Goal: Task Accomplishment & Management: Complete application form

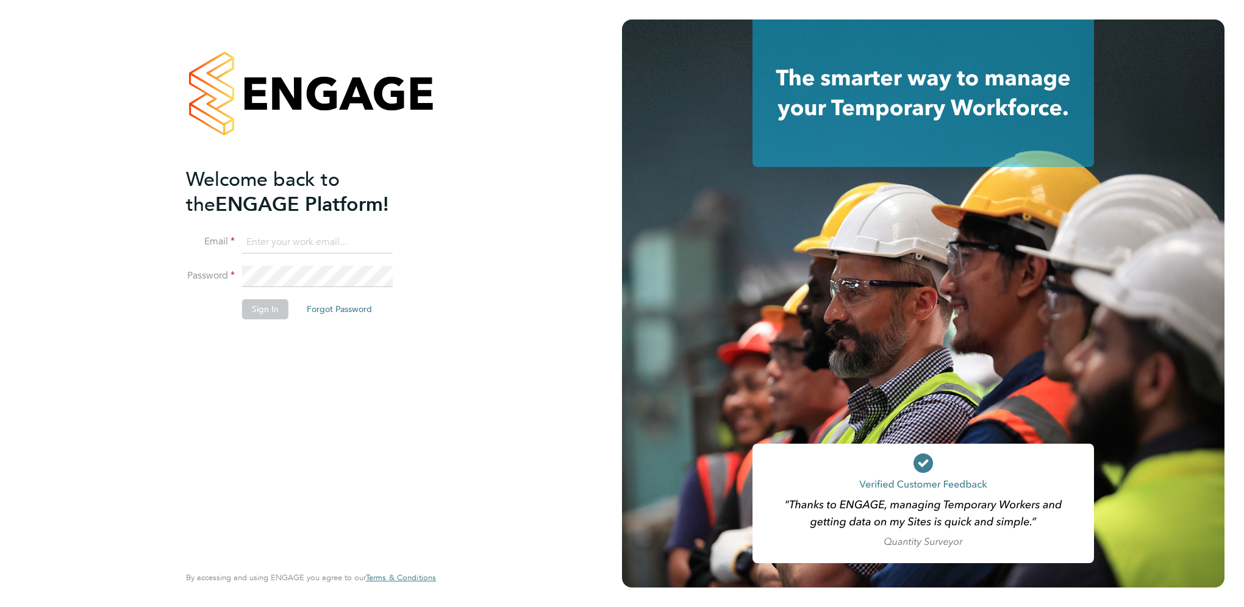
type input "hammad818@gmail.com"
click at [249, 308] on button "Sign In" at bounding box center [265, 309] width 46 height 20
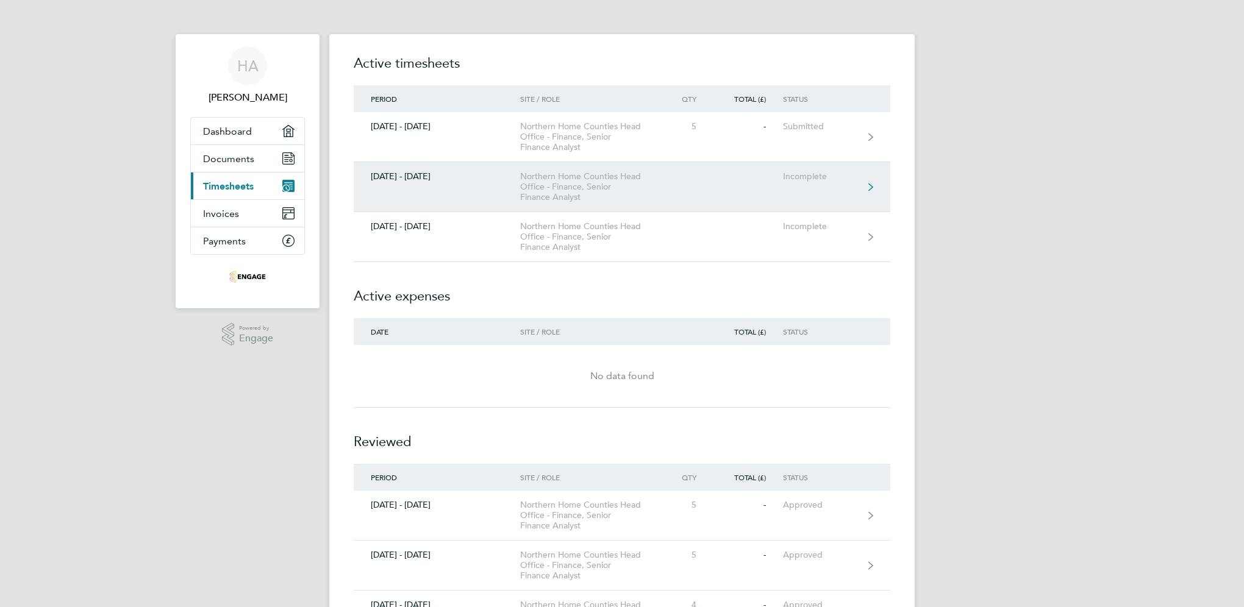
click at [812, 193] on link "[DATE] - [DATE] Northern Home Counties Head Office - Finance, Senior Finance An…" at bounding box center [622, 187] width 536 height 50
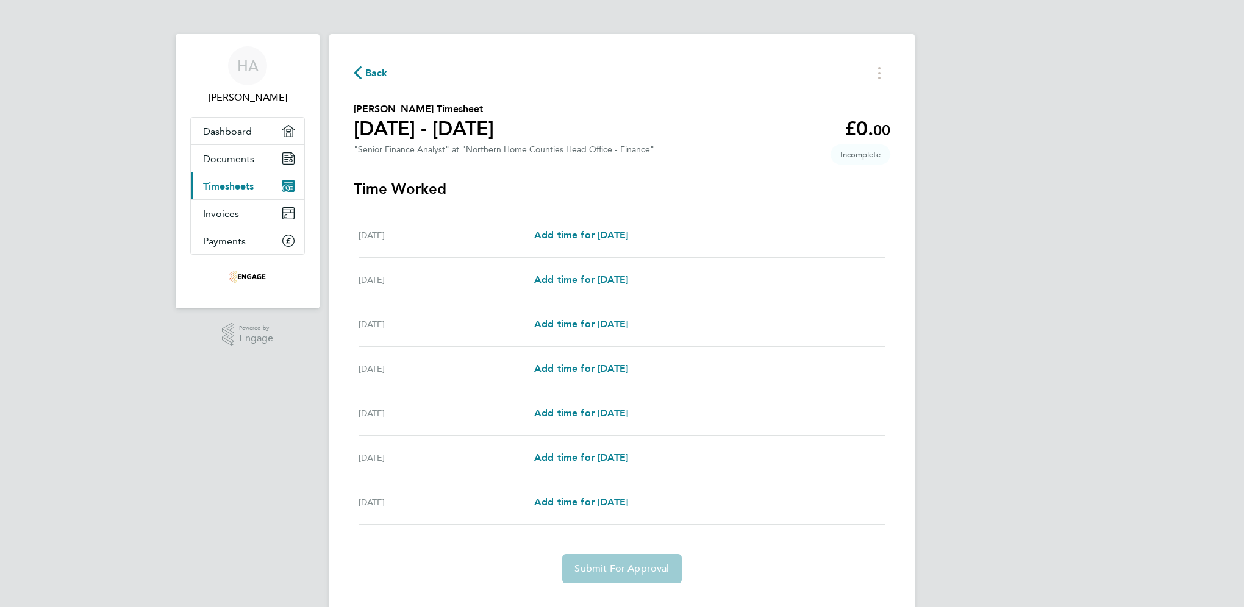
scroll to position [24, 0]
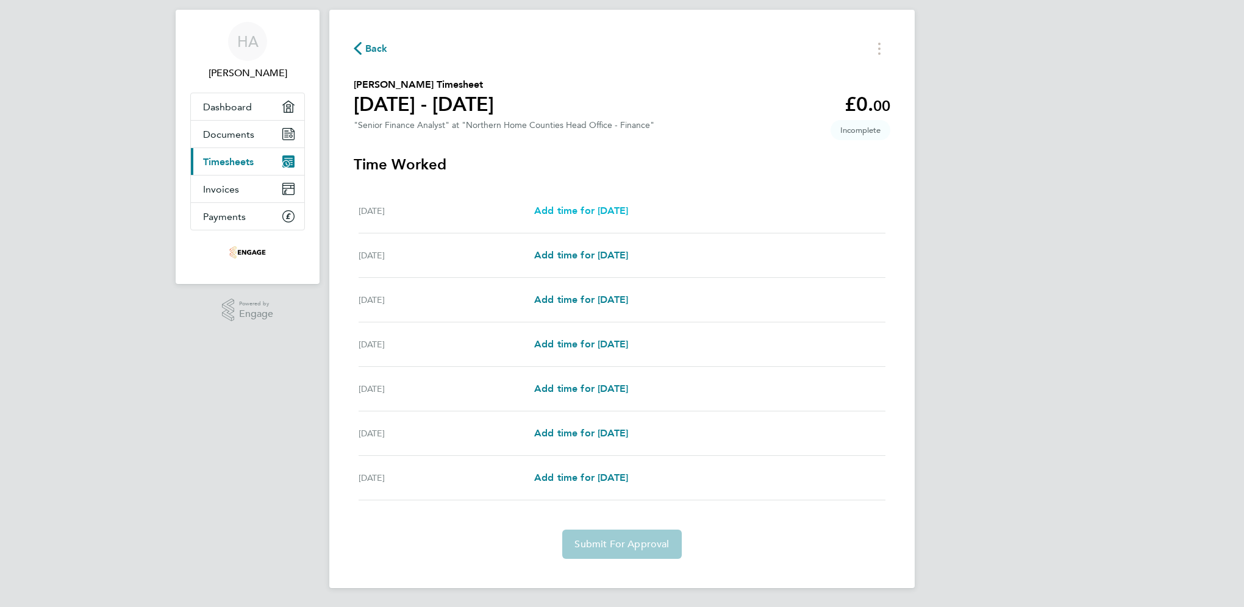
click at [580, 207] on span "Add time for [DATE]" at bounding box center [581, 211] width 94 height 12
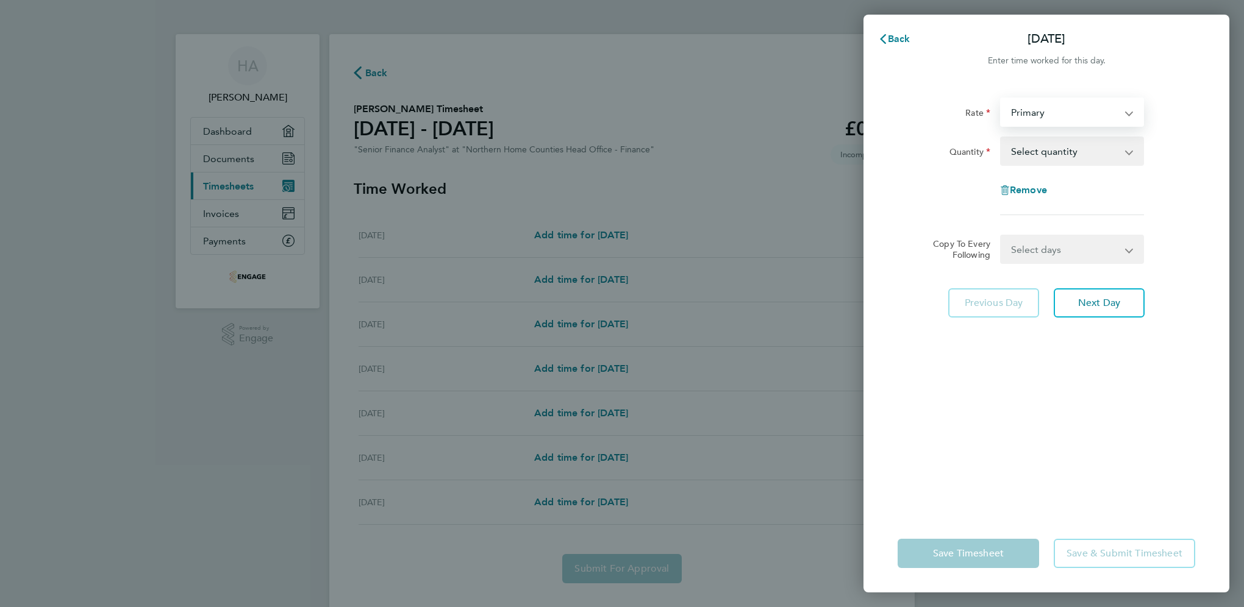
click at [1064, 119] on select "Primary" at bounding box center [1064, 112] width 127 height 27
click at [1065, 119] on select "Primary" at bounding box center [1064, 112] width 127 height 27
click at [1062, 155] on select "Select quantity 0.5 1" at bounding box center [1064, 151] width 127 height 27
select select "1"
click at [1001, 138] on select "Select quantity 0.5 1" at bounding box center [1064, 151] width 127 height 27
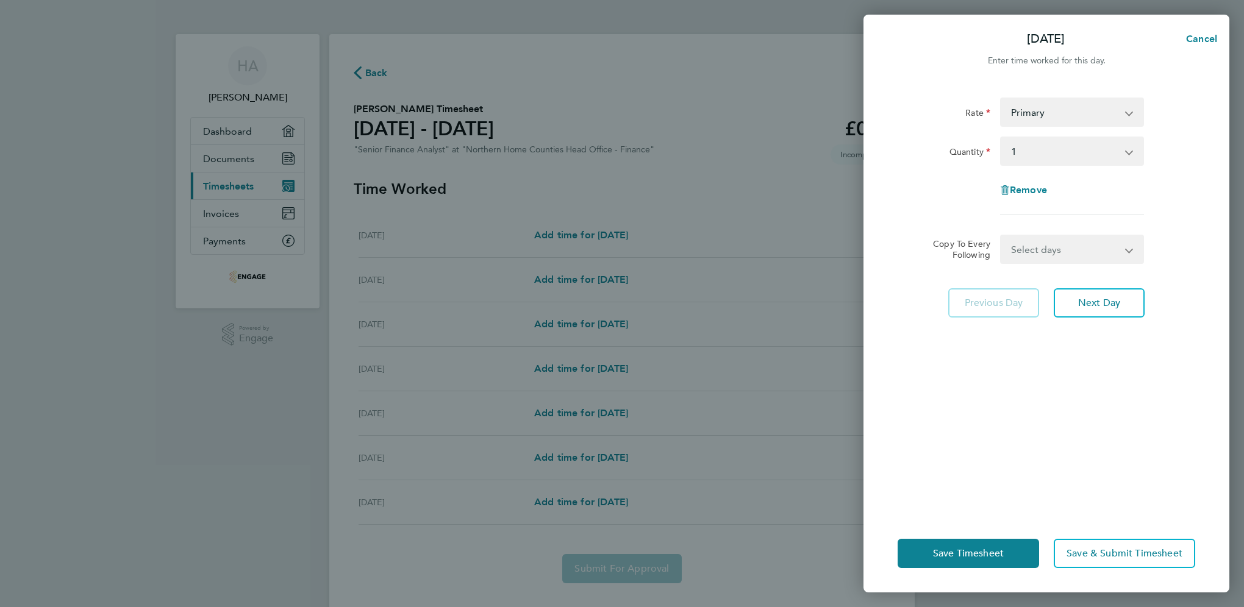
click at [1181, 192] on div "Remove" at bounding box center [1045, 190] width 307 height 29
click at [1066, 249] on select "Select days Day Weekday (Mon-Fri) Weekend (Sat-Sun) [DATE] [DATE] [DATE] [DATE]…" at bounding box center [1065, 249] width 128 height 27
select select "WEEKDAY"
click at [1001, 236] on select "Select days Day Weekday (Mon-Fri) Weekend (Sat-Sun) [DATE] [DATE] [DATE] [DATE]…" at bounding box center [1065, 249] width 128 height 27
select select "[DATE]"
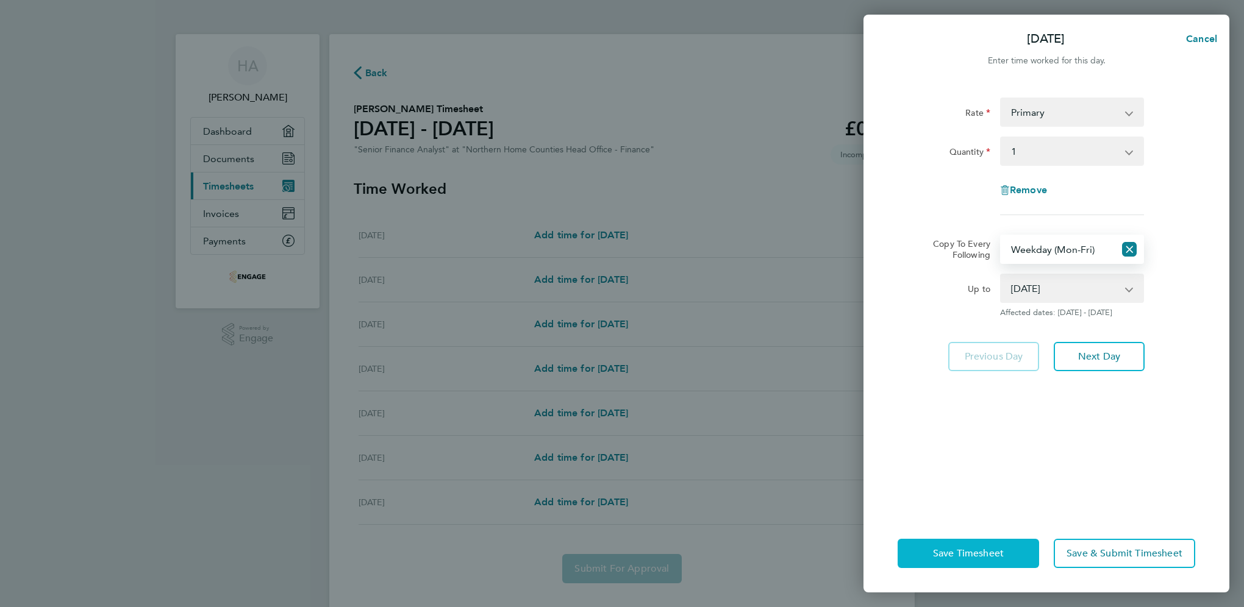
click at [973, 554] on span "Save Timesheet" at bounding box center [968, 553] width 71 height 12
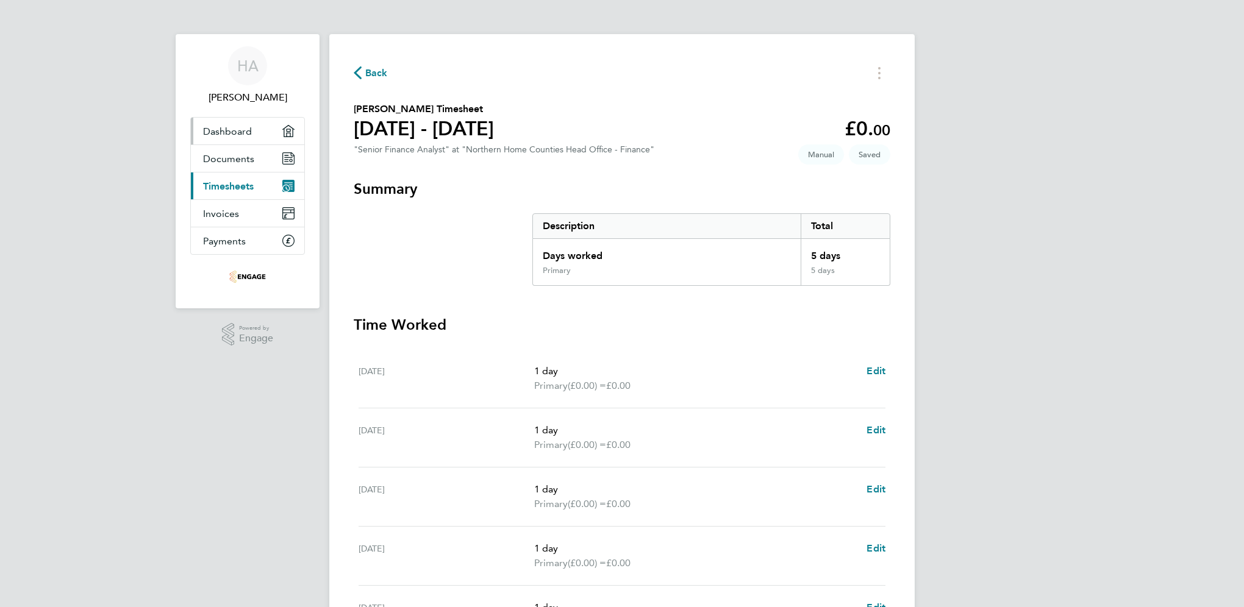
drag, startPoint x: 229, startPoint y: 137, endPoint x: 236, endPoint y: 144, distance: 9.5
click at [229, 137] on link "Dashboard" at bounding box center [247, 131] width 113 height 27
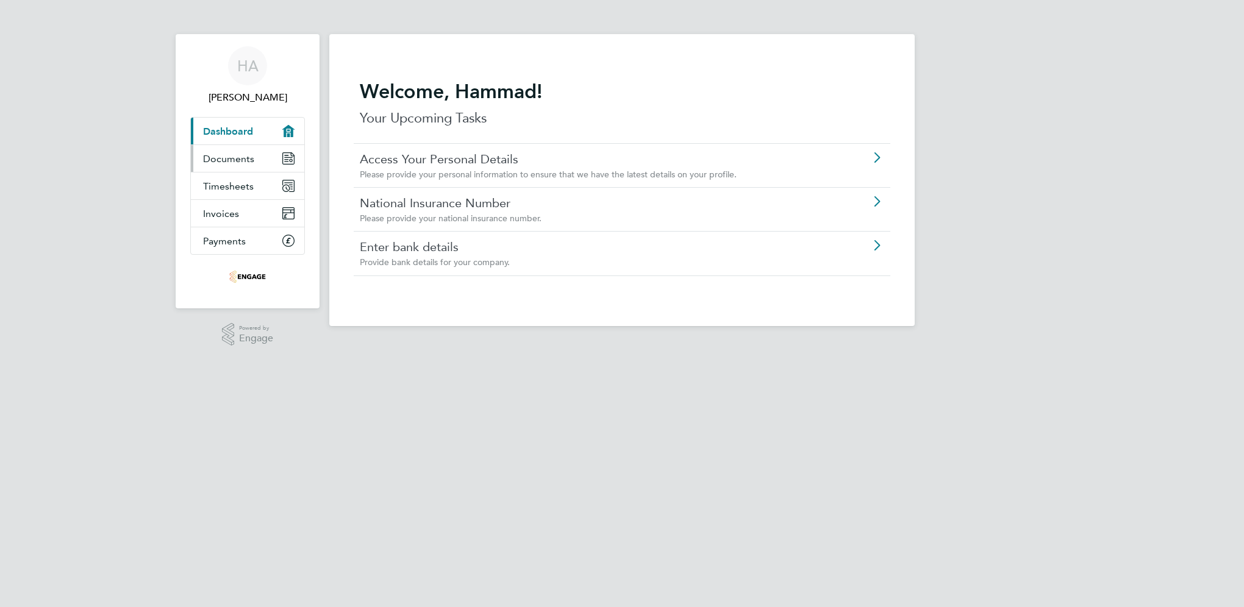
click at [229, 157] on span "Documents" at bounding box center [228, 159] width 51 height 12
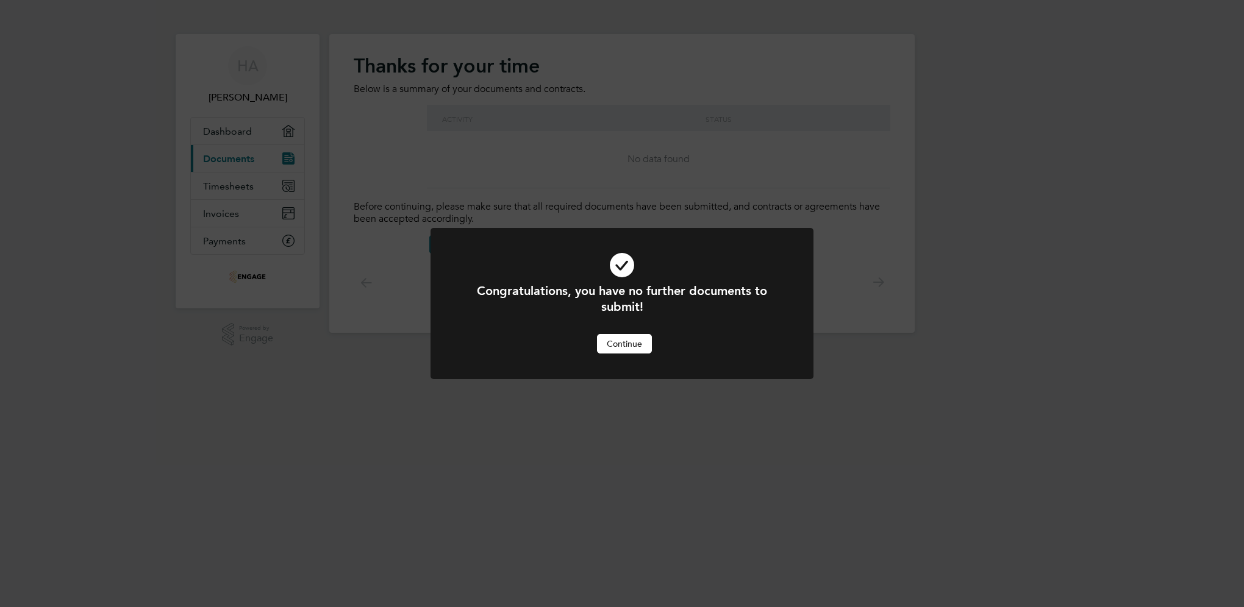
click at [573, 427] on div "Congratulations, you have no further documents to submit! Cancel Continue" at bounding box center [622, 303] width 1244 height 607
click at [626, 347] on button "Continue" at bounding box center [624, 344] width 55 height 20
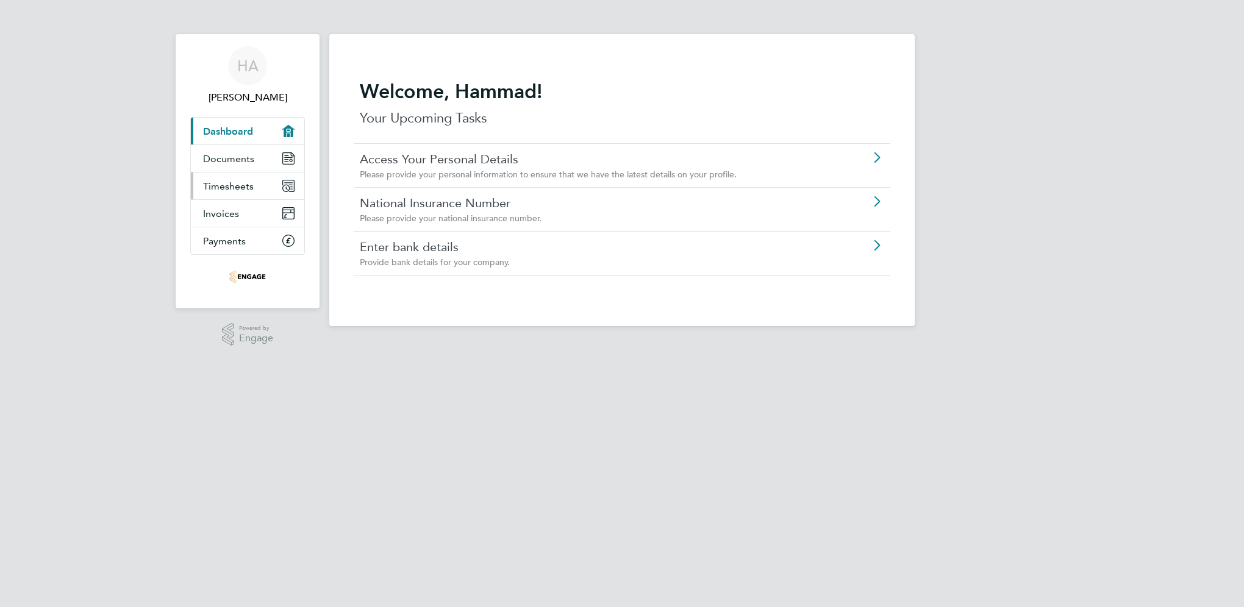
click at [246, 188] on span "Timesheets" at bounding box center [228, 186] width 51 height 12
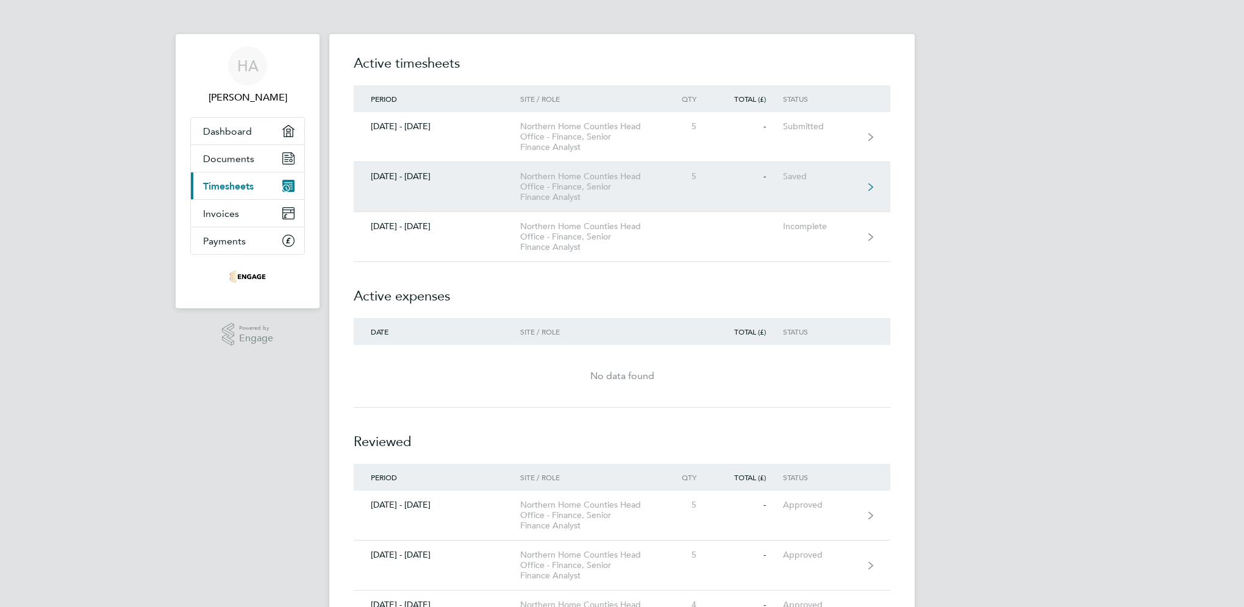
click at [766, 193] on link "[DATE] - [DATE] Northern Home Counties Head Office - Finance, Senior Finance An…" at bounding box center [622, 187] width 536 height 50
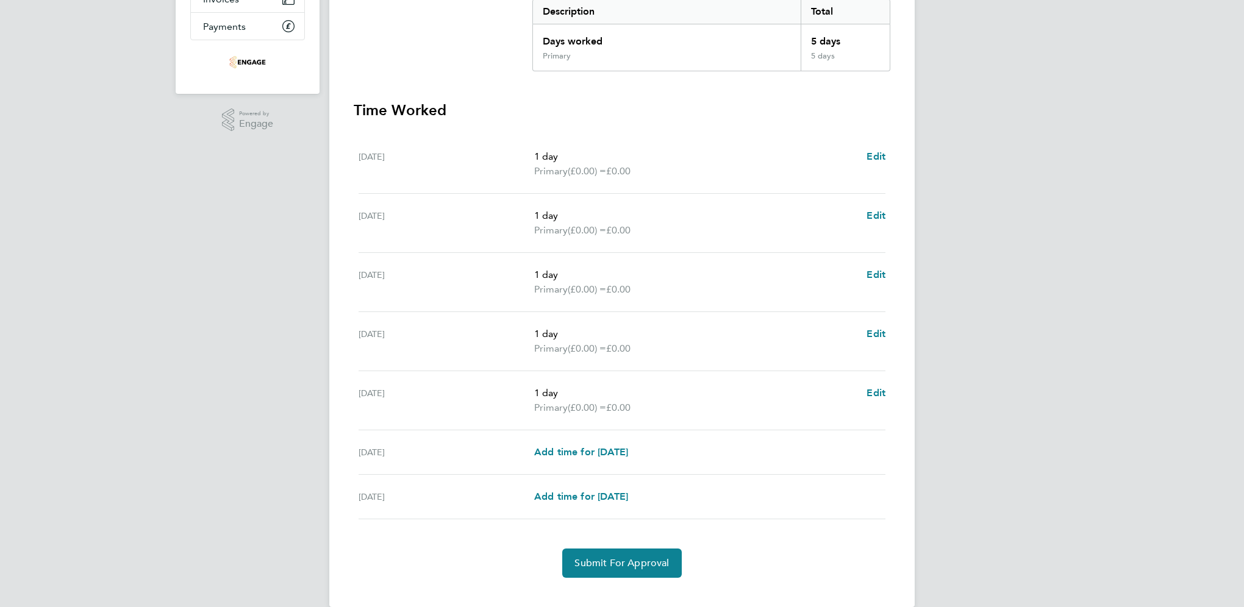
scroll to position [233, 0]
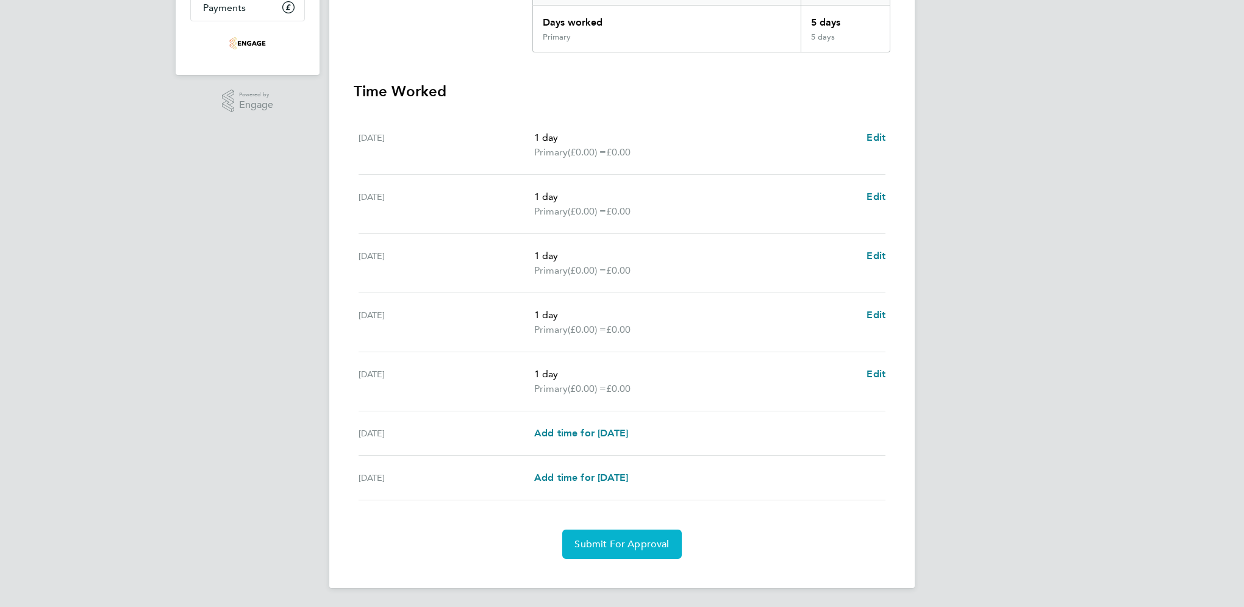
click at [617, 551] on button "Submit For Approval" at bounding box center [621, 544] width 119 height 29
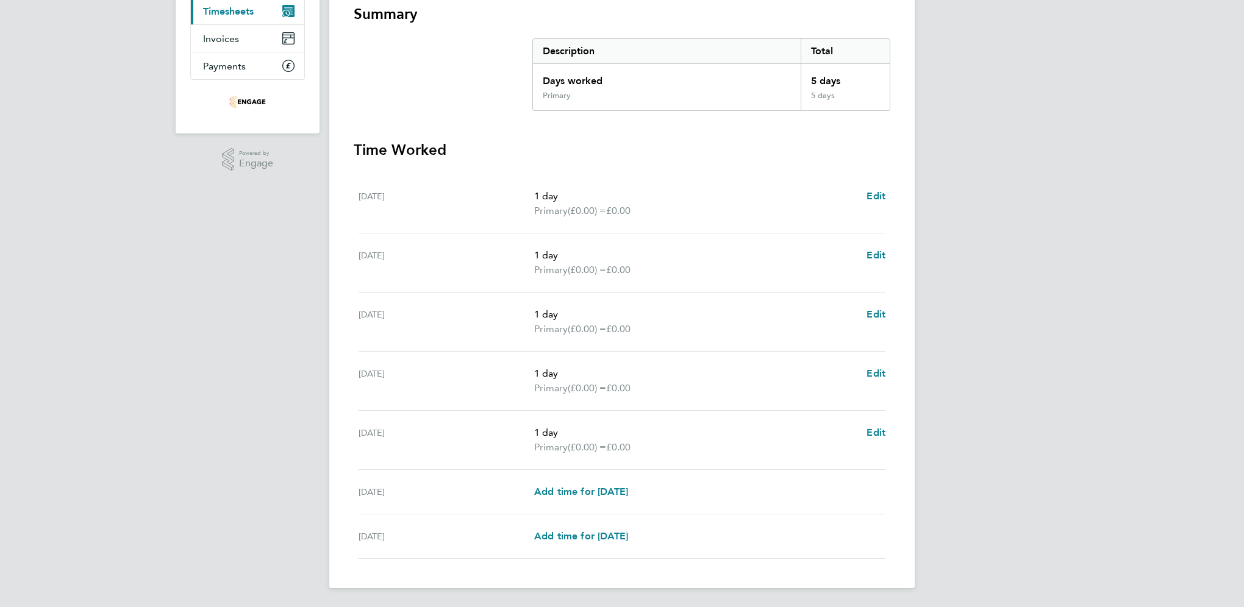
scroll to position [172, 0]
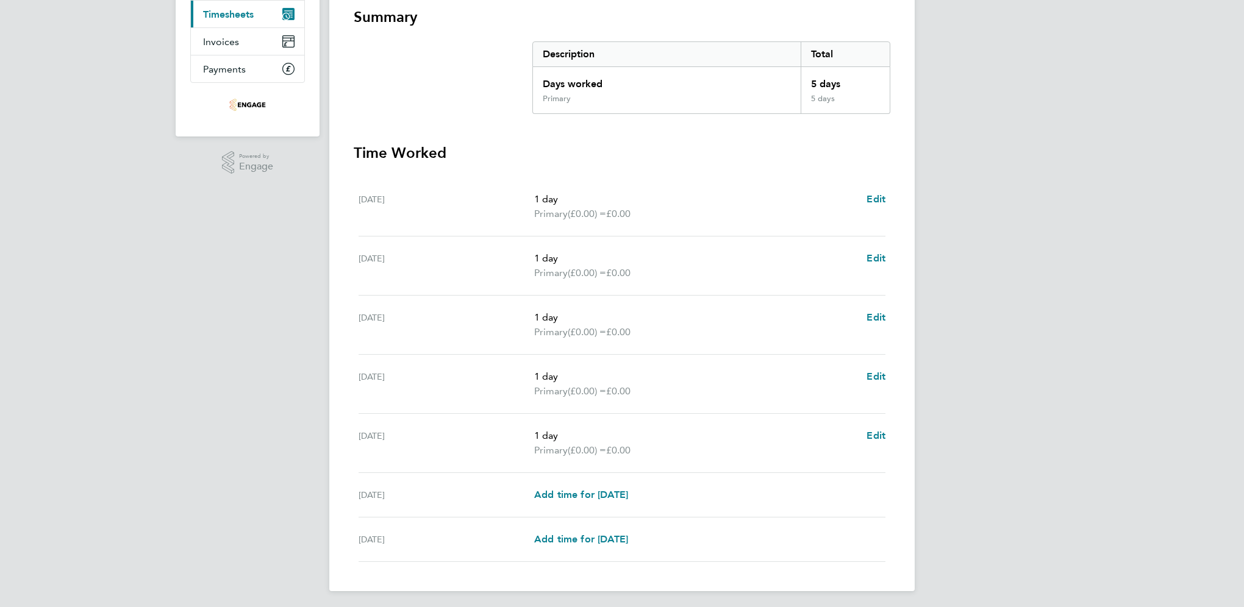
click at [88, 154] on div "[PERSON_NAME] Anwar Applications: Dashboard Documents Current page: Timesheets …" at bounding box center [622, 219] width 1244 height 783
click at [233, 13] on span "Timesheets" at bounding box center [228, 15] width 51 height 12
